Goal: Find specific page/section: Find specific page/section

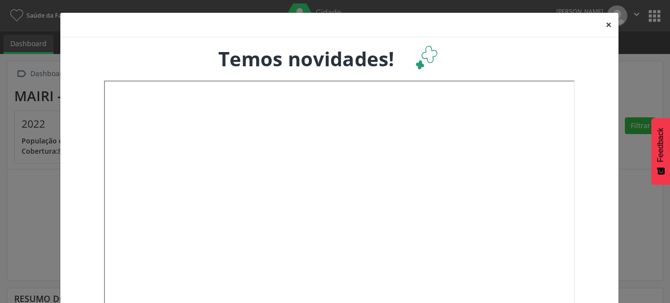
click at [604, 26] on button "×" at bounding box center [609, 25] width 20 height 24
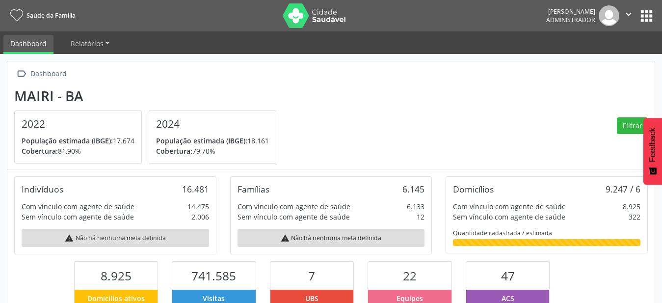
click at [643, 17] on button "apps" at bounding box center [645, 15] width 17 height 17
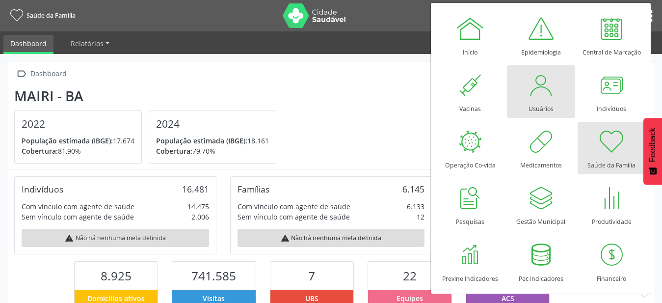
click at [536, 86] on div at bounding box center [540, 84] width 29 height 29
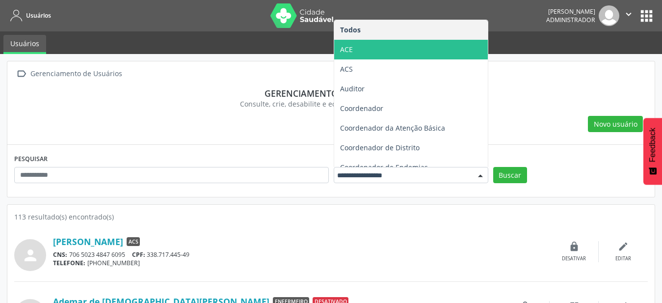
click at [362, 46] on span "ACE" at bounding box center [410, 50] width 153 height 20
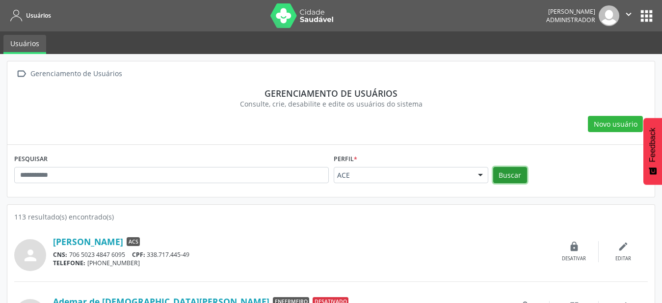
click at [506, 173] on button "Buscar" at bounding box center [510, 175] width 34 height 17
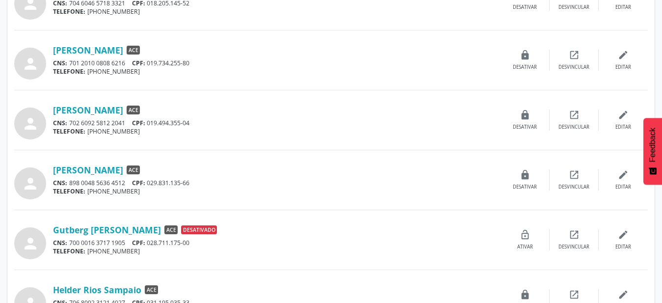
scroll to position [650, 0]
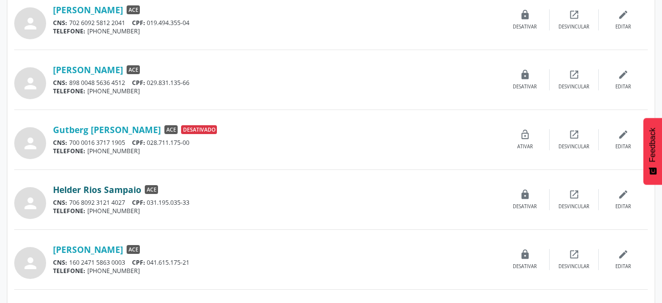
click at [95, 194] on link "Helder Rios Sampaio" at bounding box center [97, 189] width 88 height 11
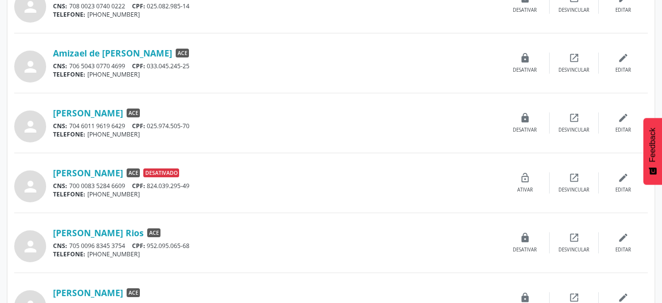
scroll to position [0, 0]
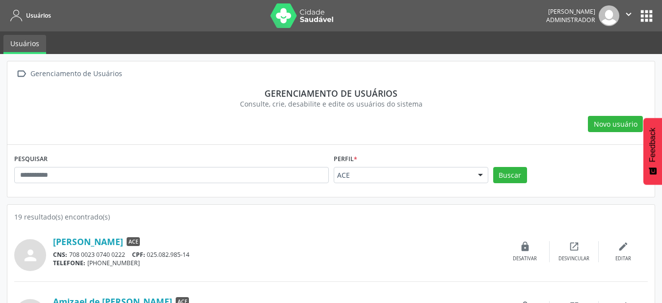
click at [651, 23] on button "apps" at bounding box center [645, 15] width 17 height 17
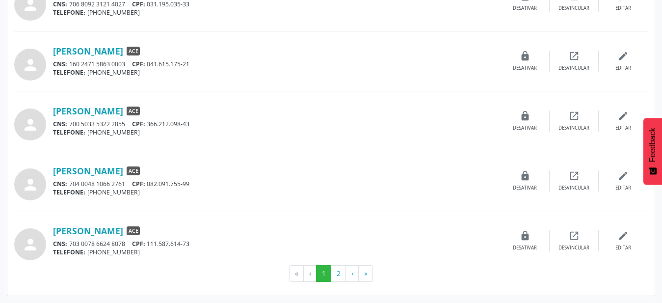
scroll to position [648, 0]
